Goal: Navigation & Orientation: Find specific page/section

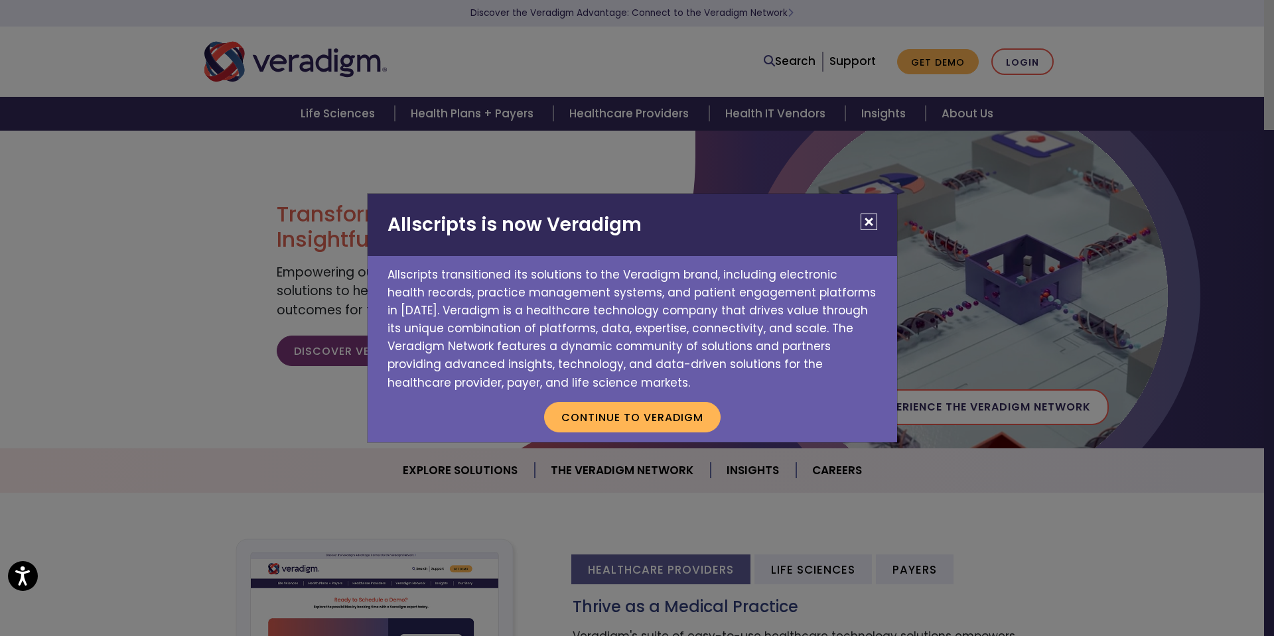
click at [866, 223] on button "Close" at bounding box center [868, 222] width 17 height 17
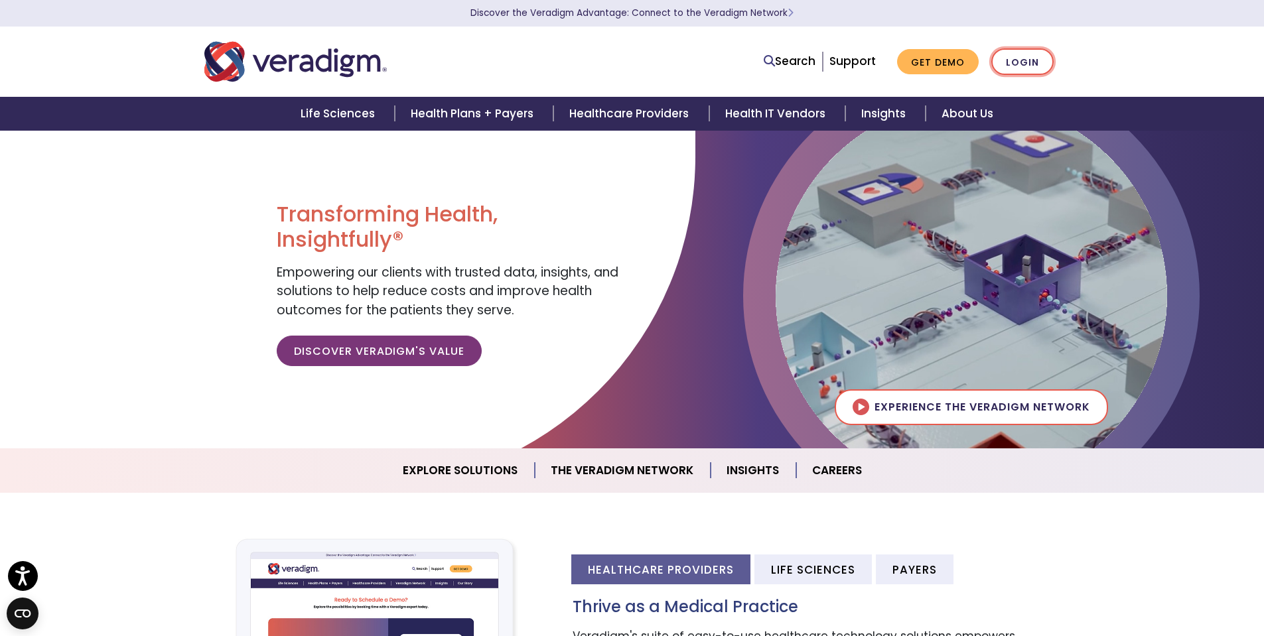
click at [1028, 64] on link "Login" at bounding box center [1022, 61] width 62 height 27
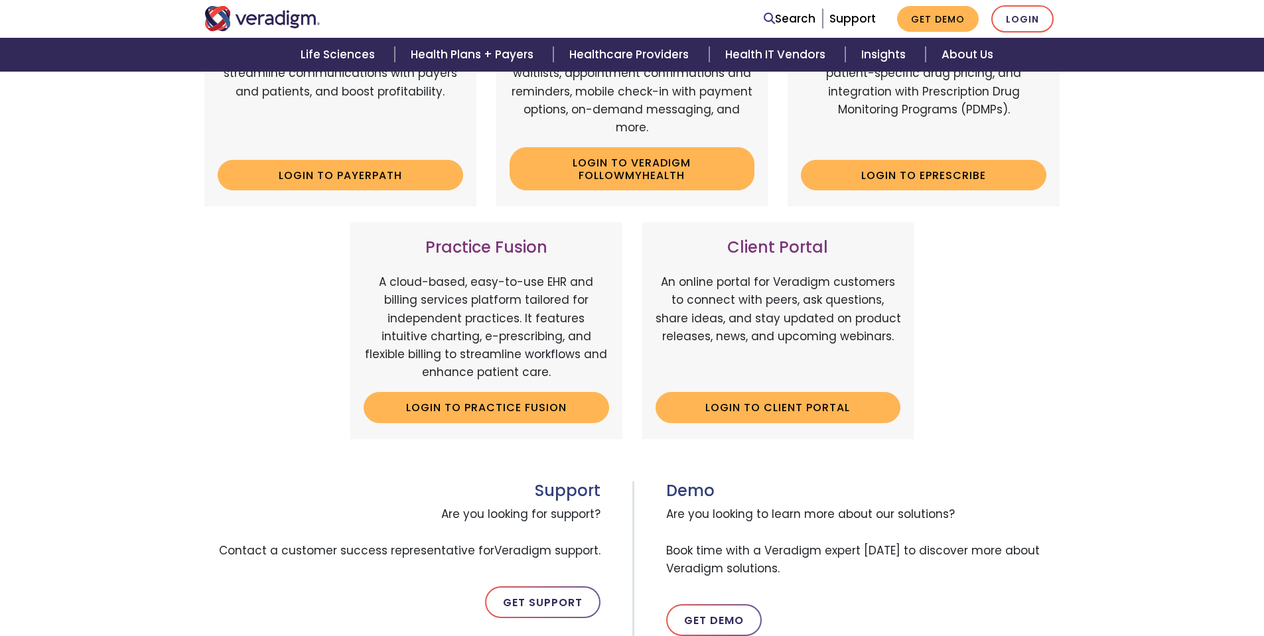
scroll to position [332, 0]
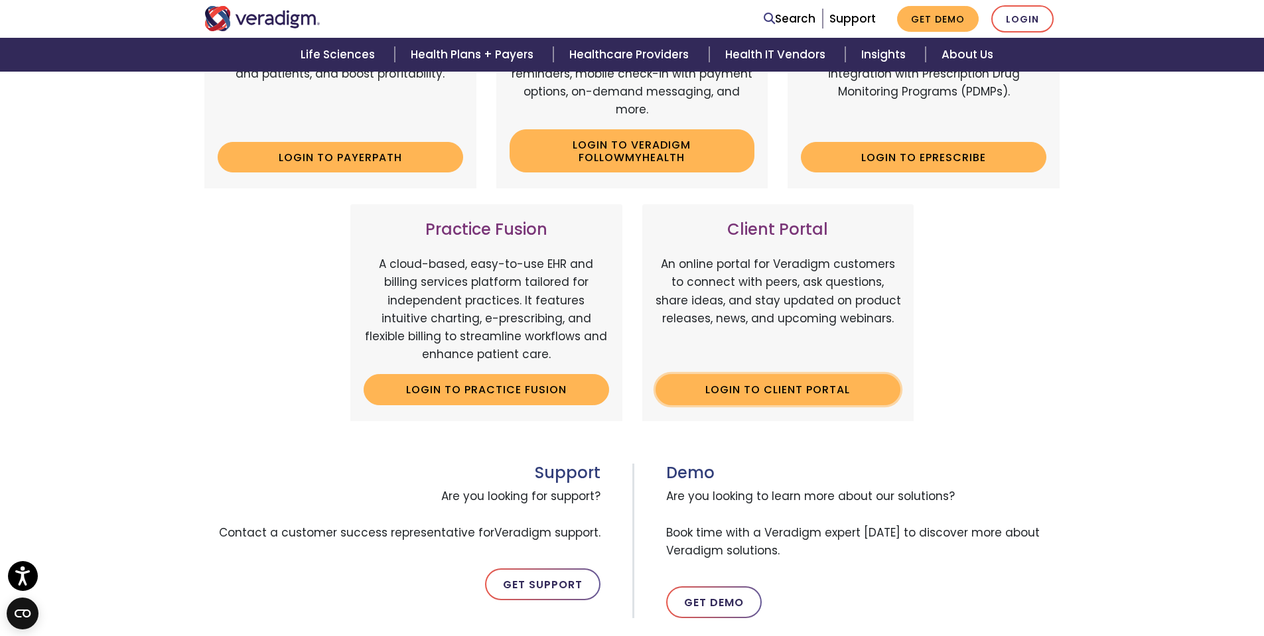
click at [787, 391] on link "Login to Client Portal" at bounding box center [777, 389] width 245 height 31
click at [78, 367] on div "Veradigm Solutions Payerpath Web-based, user-friendly solutions that help provi…" at bounding box center [632, 274] width 1264 height 795
